Goal: Task Accomplishment & Management: Manage account settings

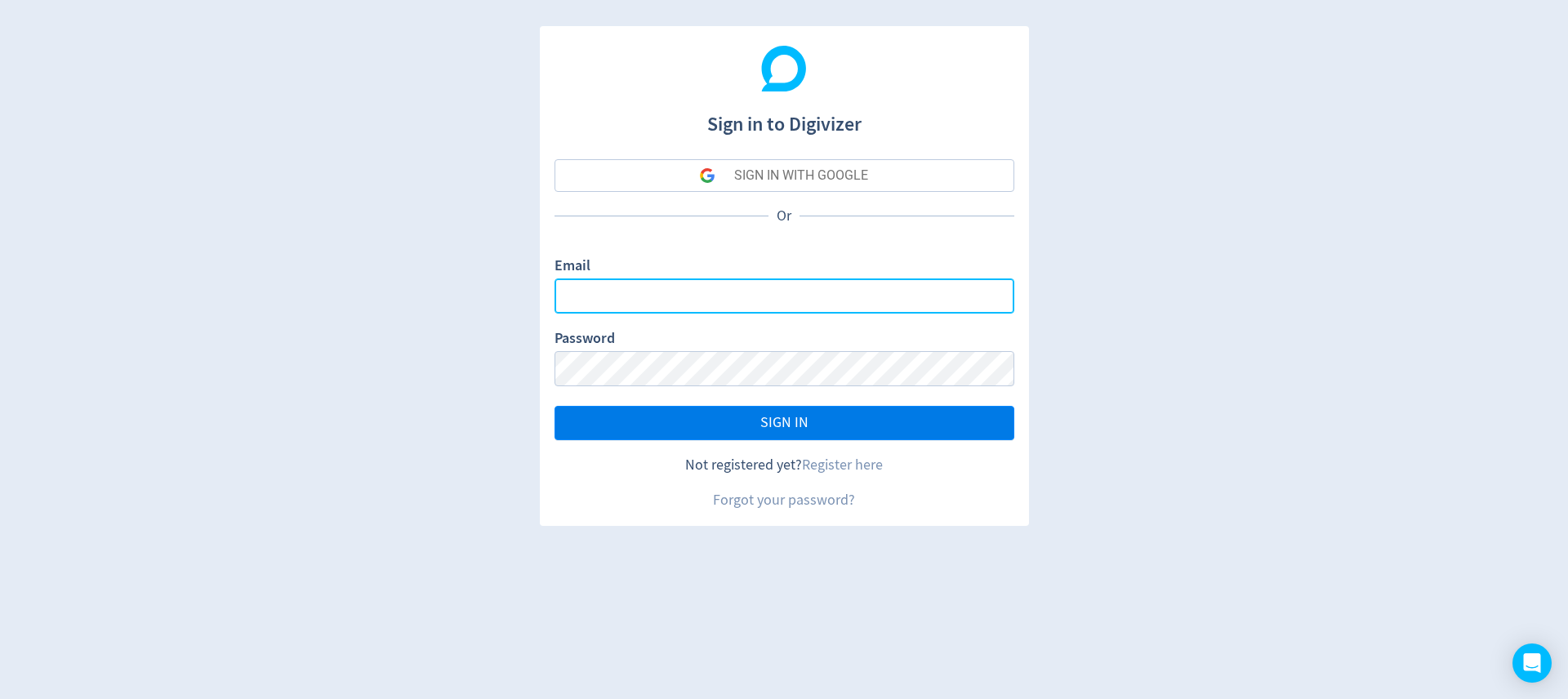
type input "[EMAIL_ADDRESS][DOMAIN_NAME]"
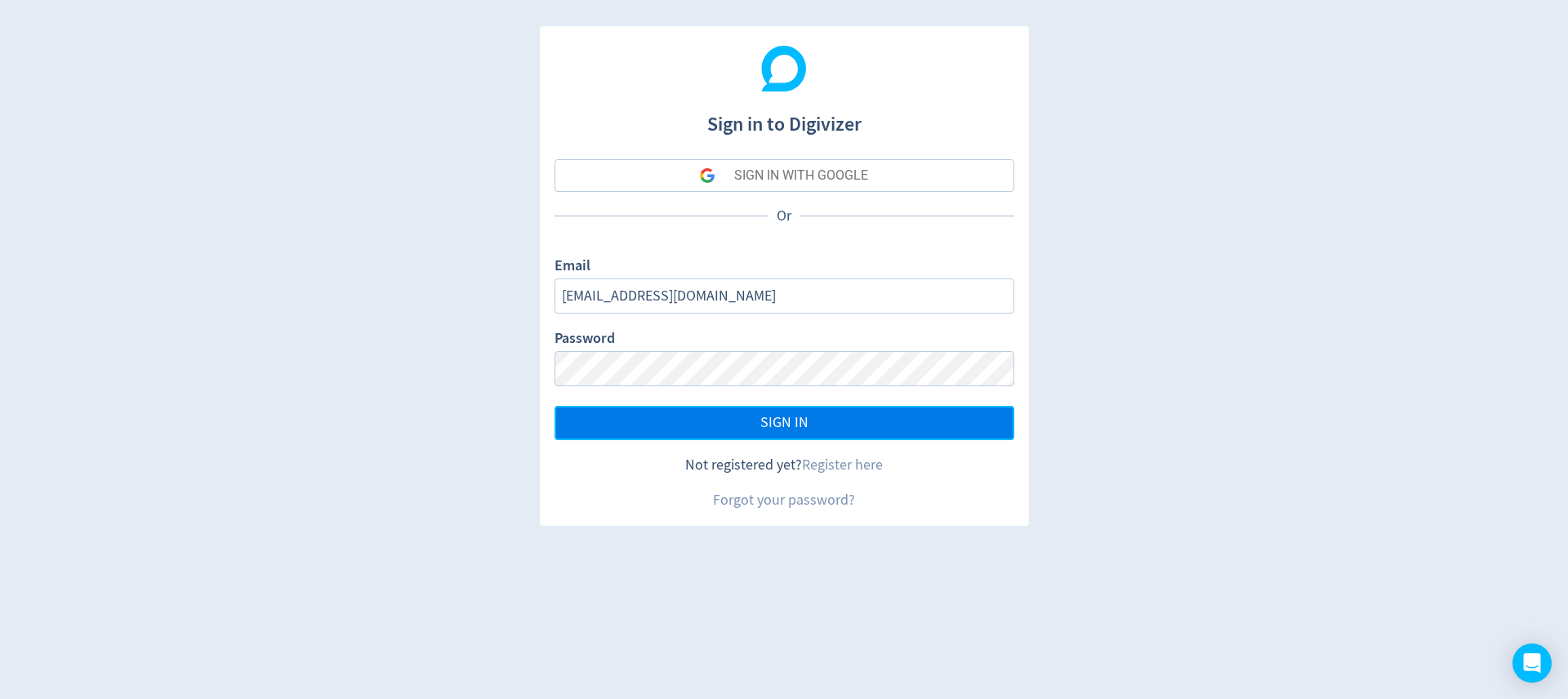
click at [784, 407] on button "SIGN IN" at bounding box center [784, 423] width 460 height 35
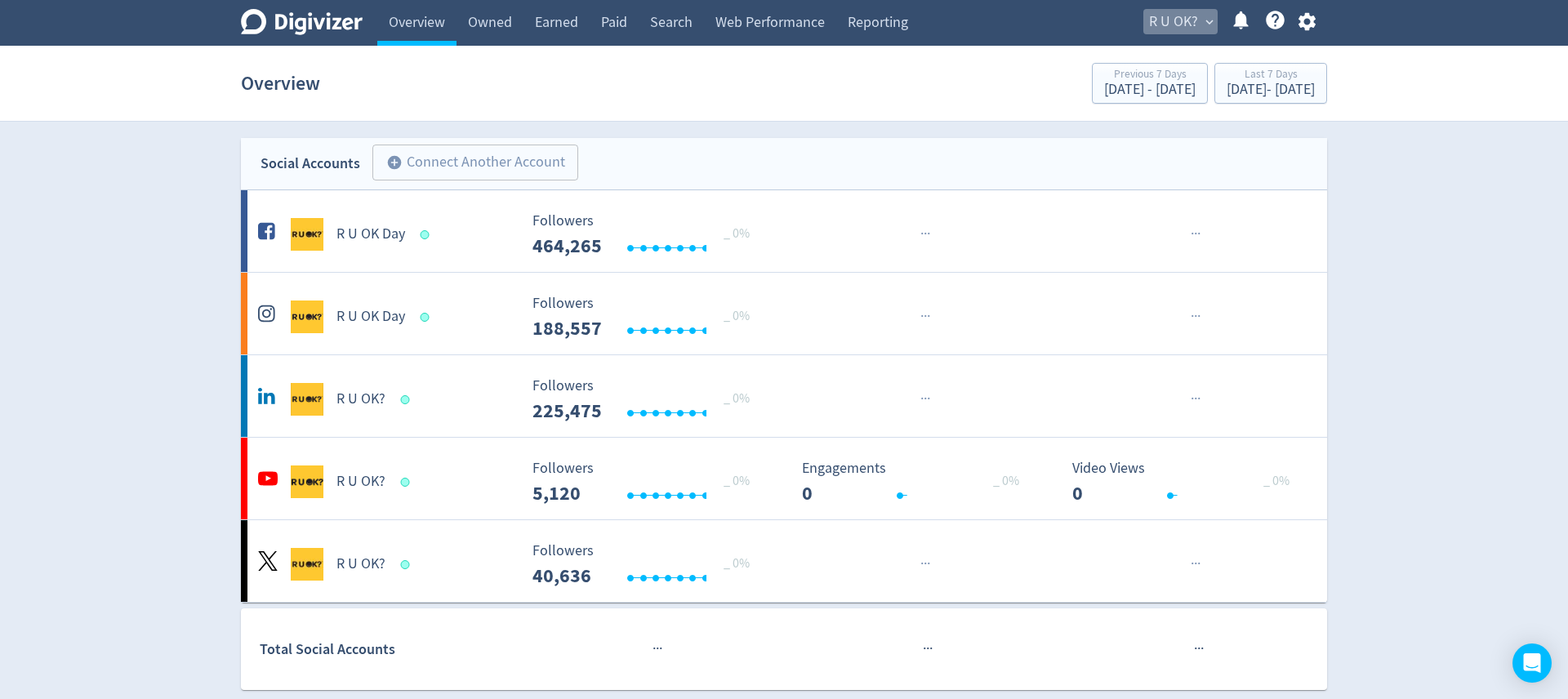
click at [1204, 17] on span "expand_more" at bounding box center [1209, 22] width 15 height 15
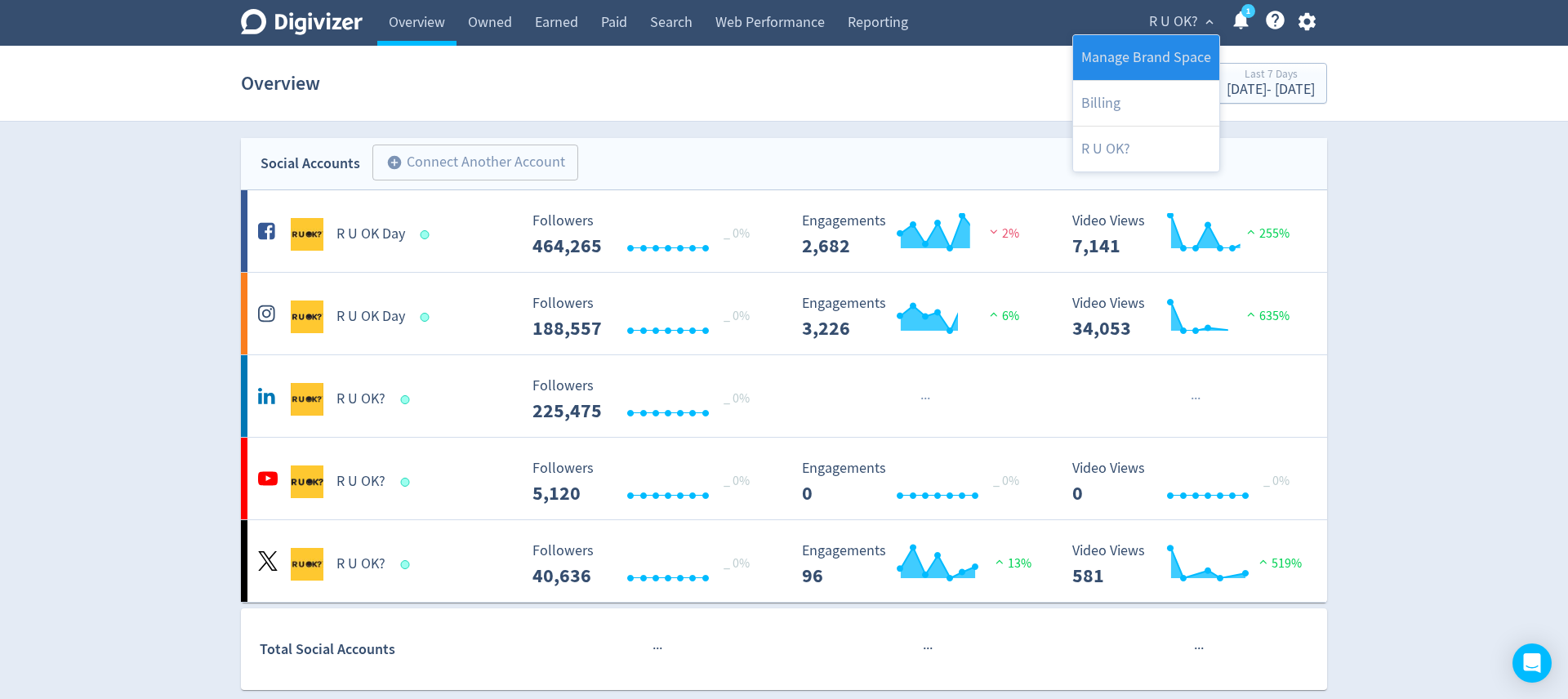
click at [1149, 53] on link "Manage Brand Space" at bounding box center [1146, 58] width 146 height 45
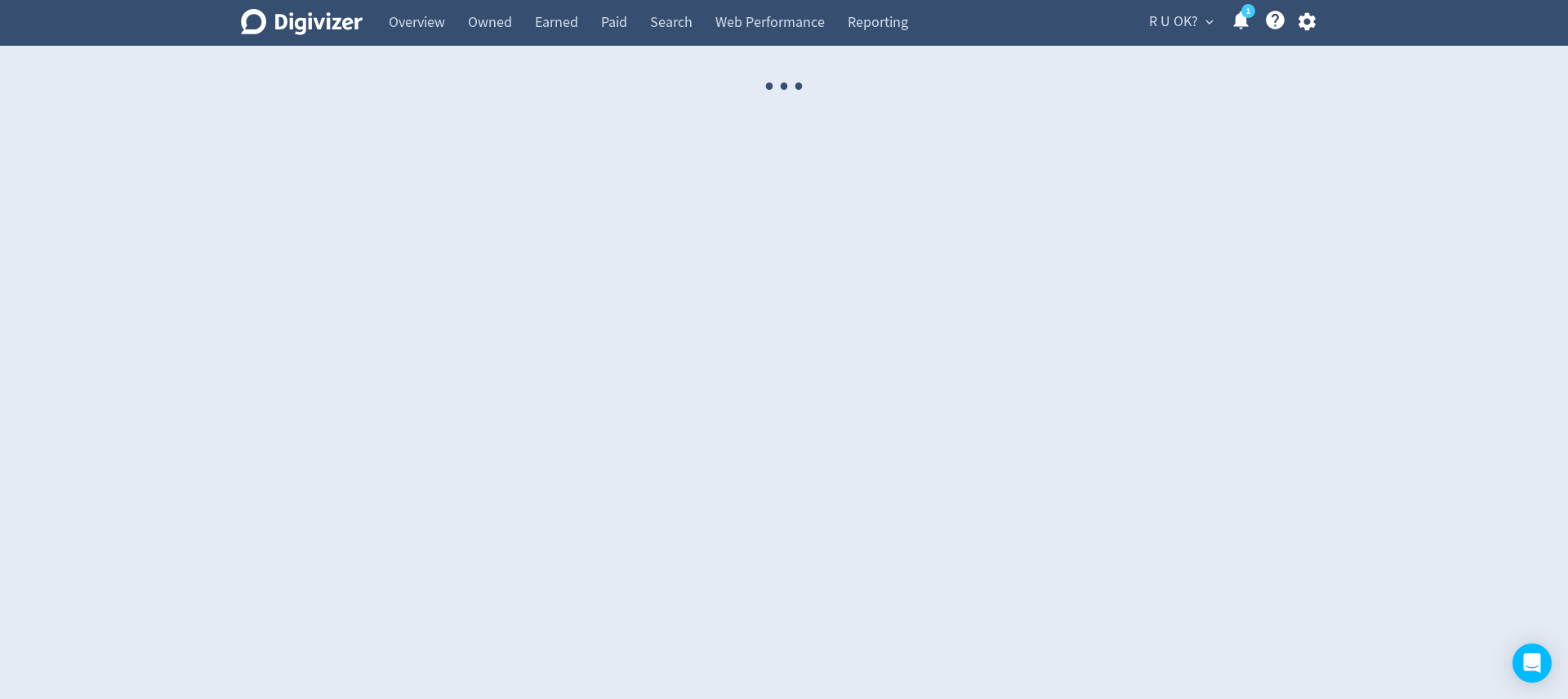
select select "USER"
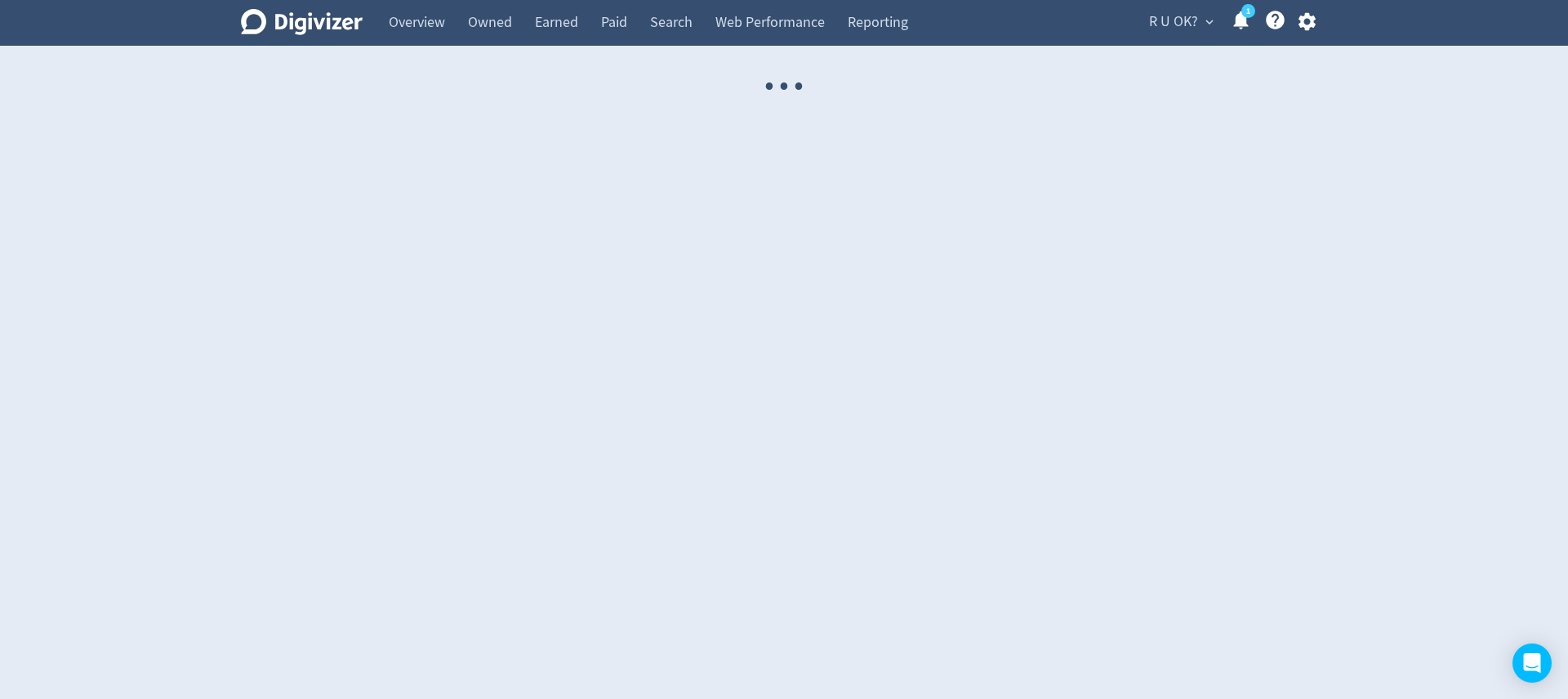
select select "USER"
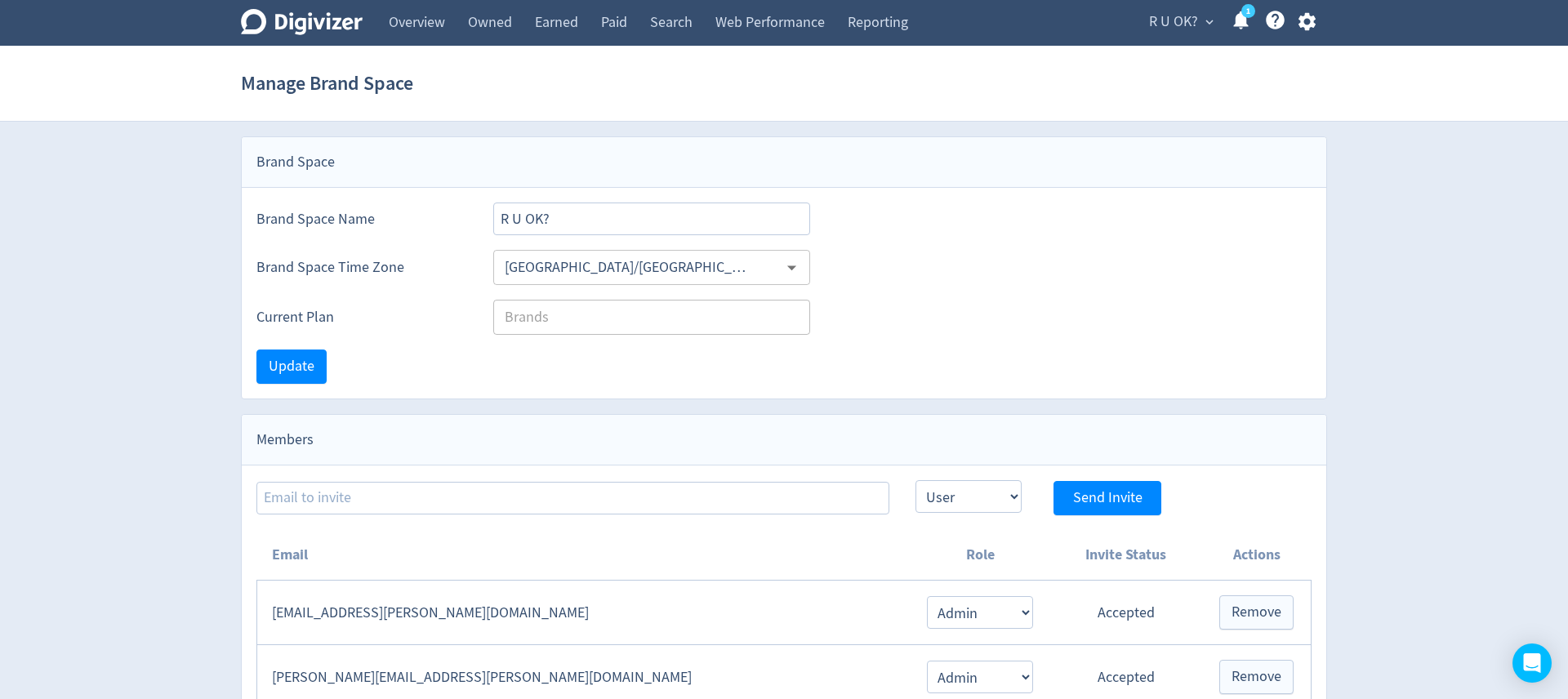
scroll to position [205, 0]
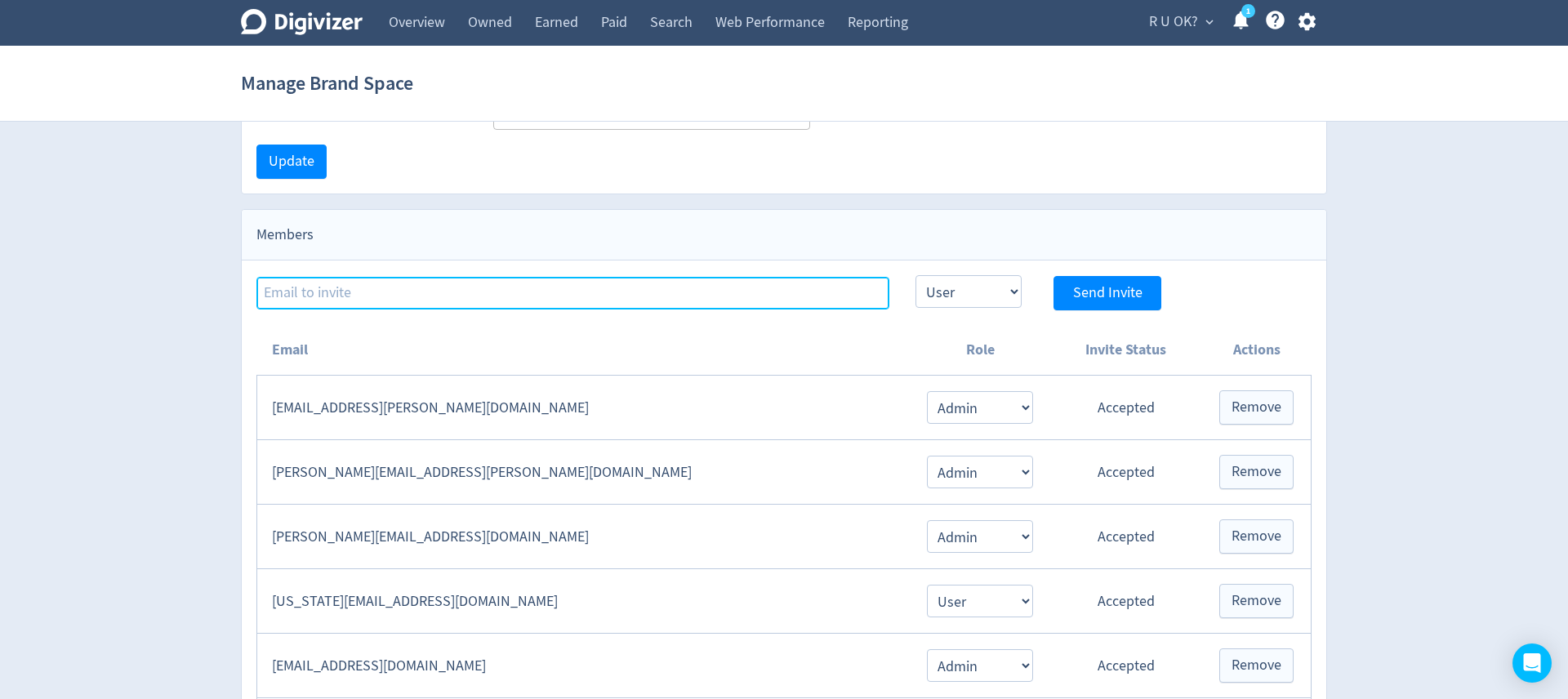
click at [387, 294] on input at bounding box center [573, 293] width 633 height 33
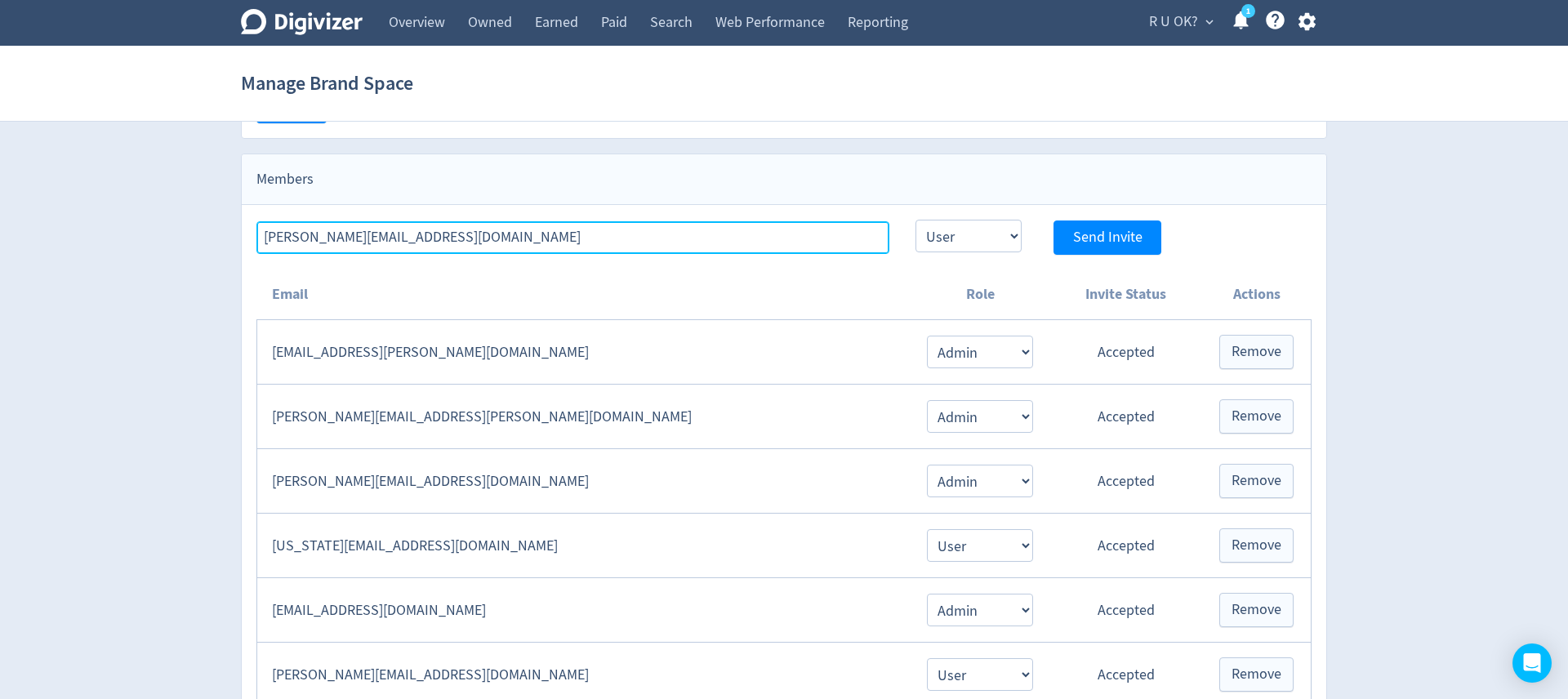
scroll to position [0, 0]
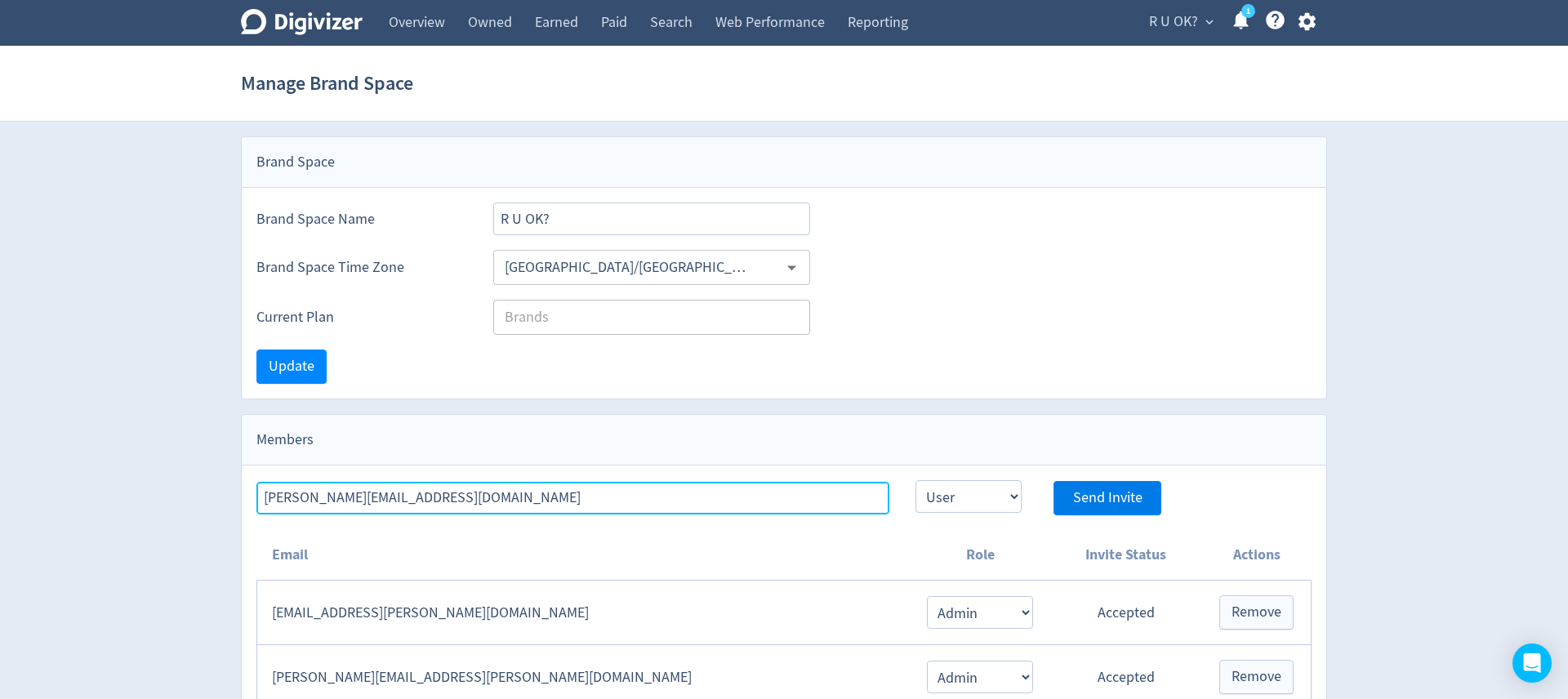
type input "[PERSON_NAME][EMAIL_ADDRESS][DOMAIN_NAME]"
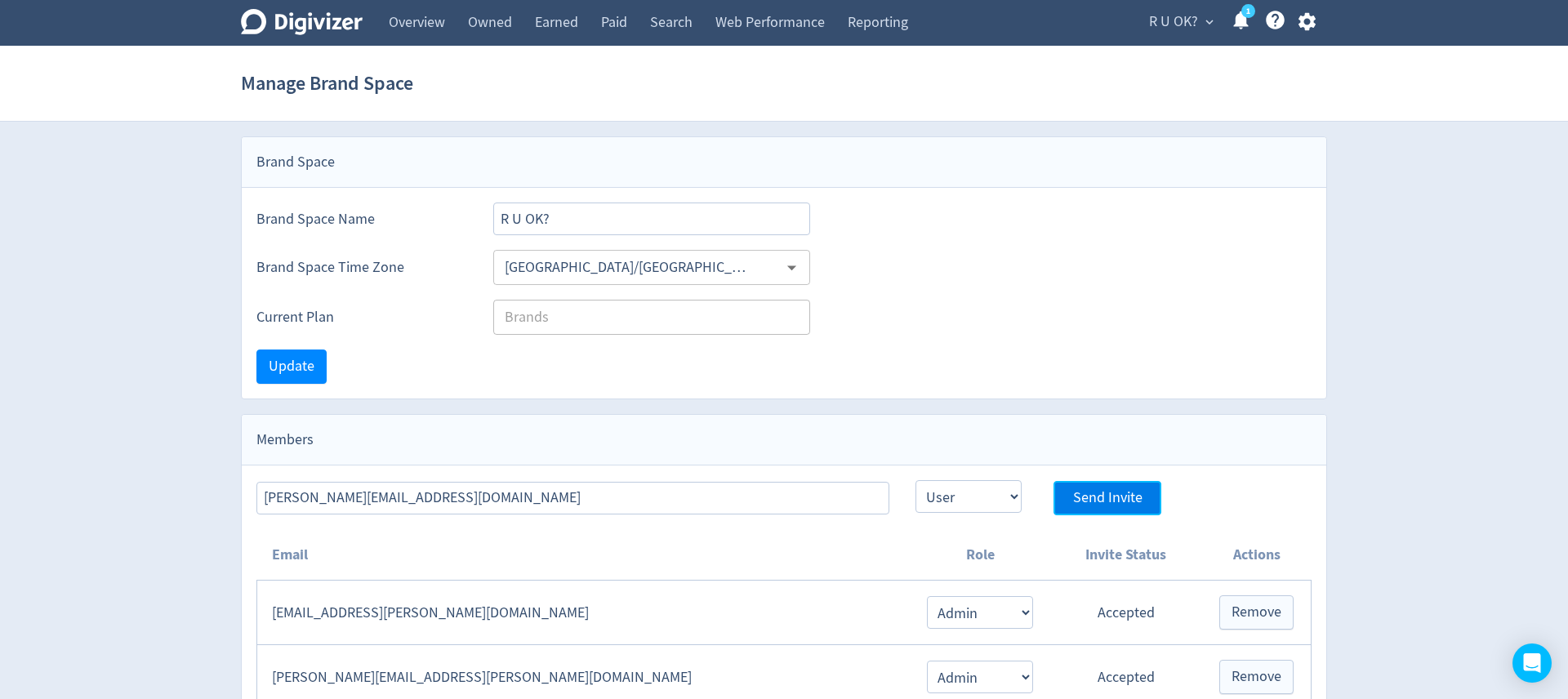
click at [1084, 498] on span "Send Invite" at bounding box center [1107, 498] width 69 height 15
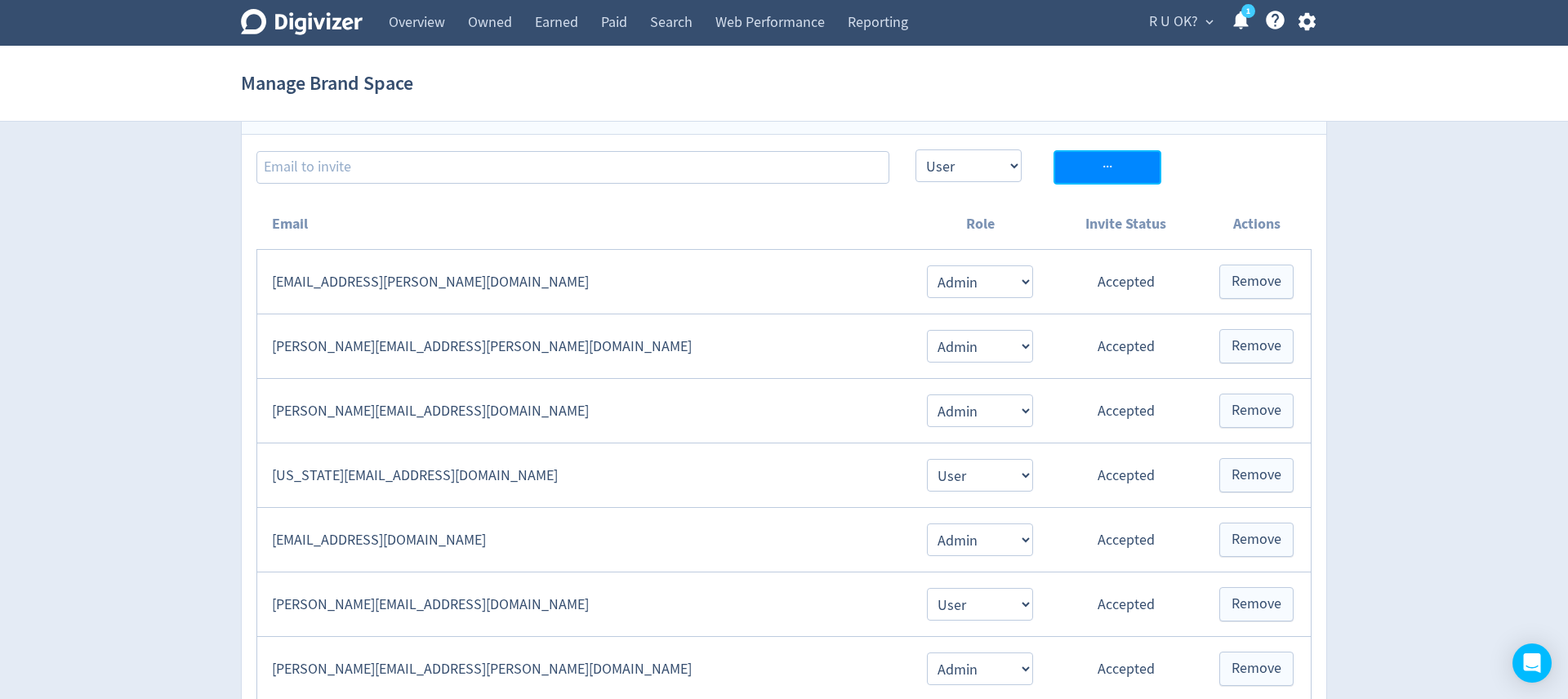
select select "USER"
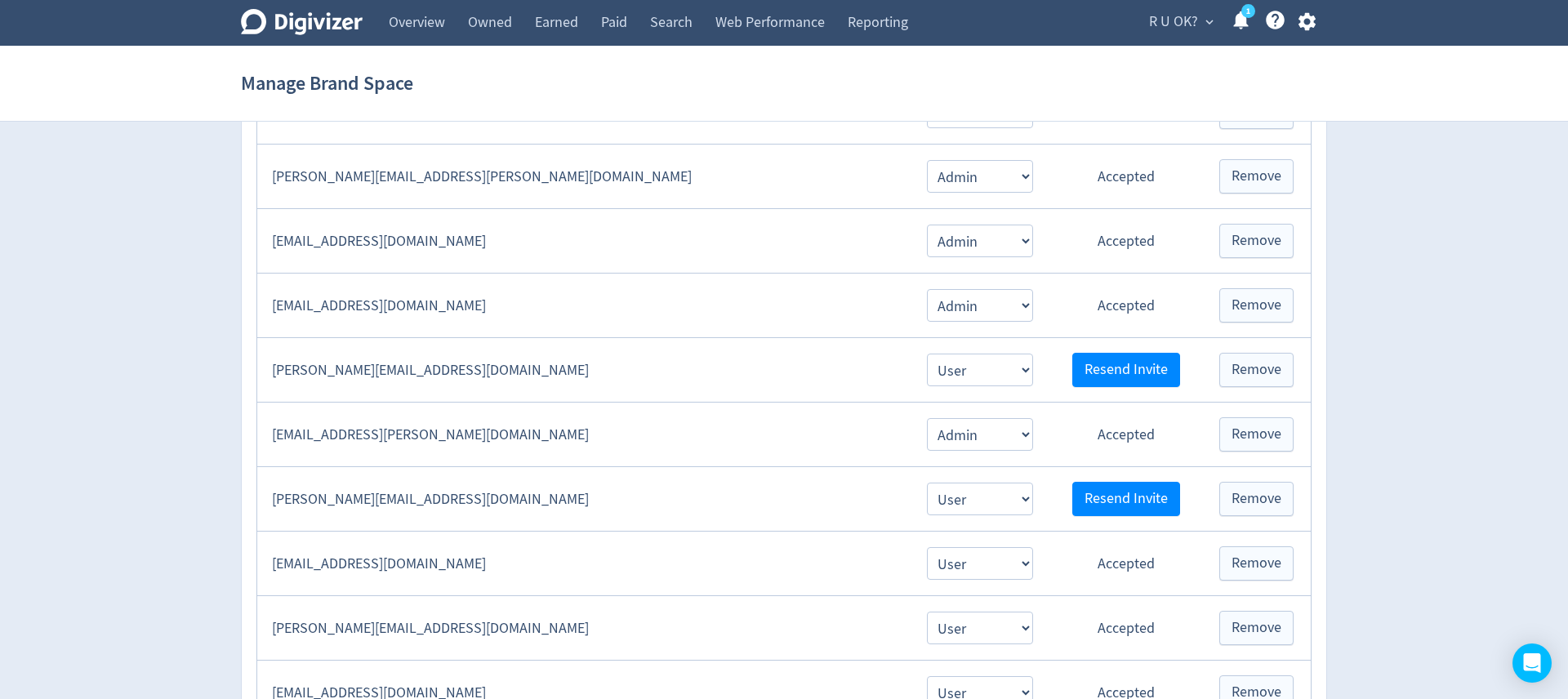
scroll to position [905, 0]
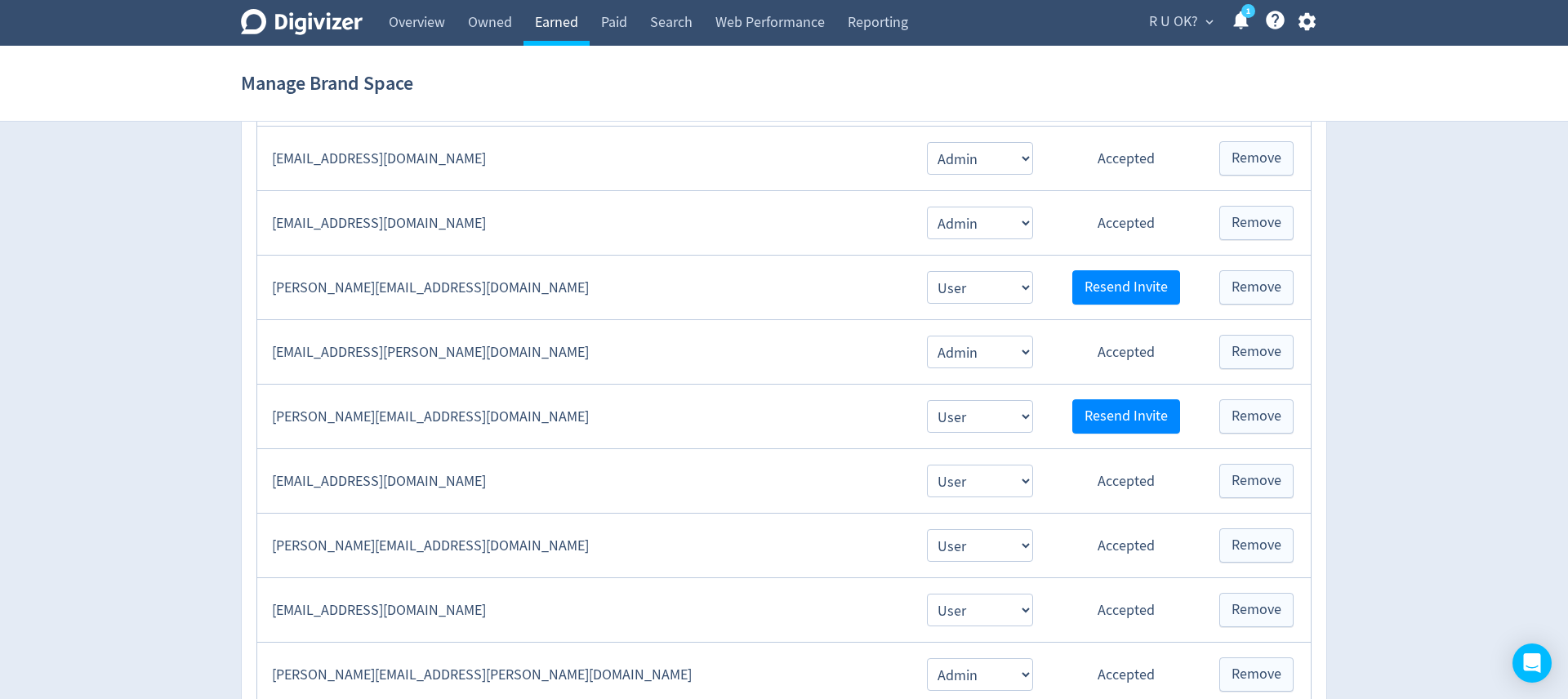
click at [573, 16] on link "Earned" at bounding box center [556, 23] width 66 height 46
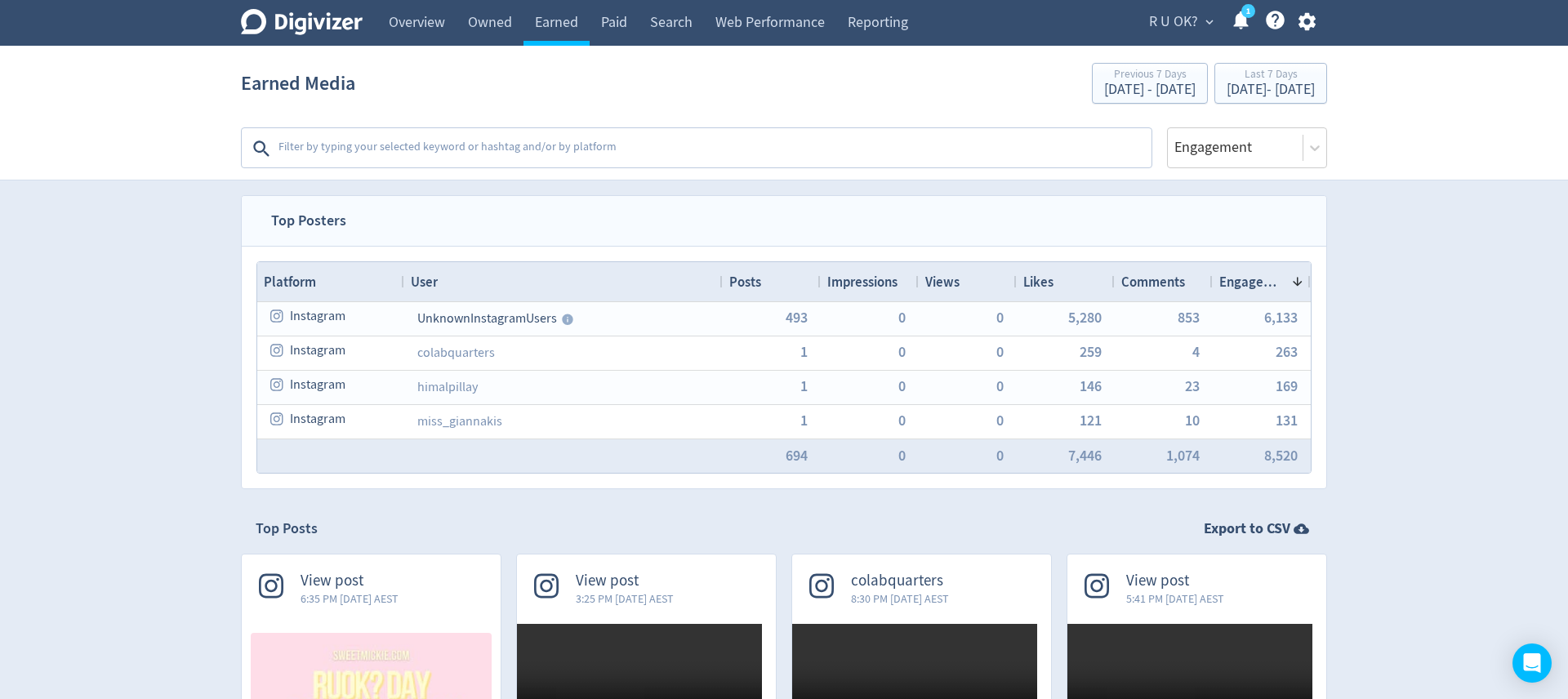
click at [365, 149] on textarea at bounding box center [712, 149] width 873 height 33
